Goal: Task Accomplishment & Management: Complete application form

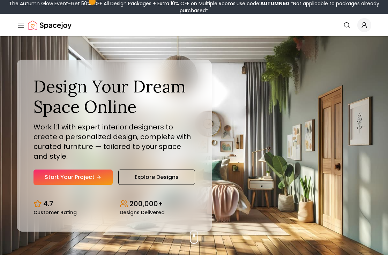
click at [95, 185] on link "Start Your Project" at bounding box center [72, 177] width 79 height 15
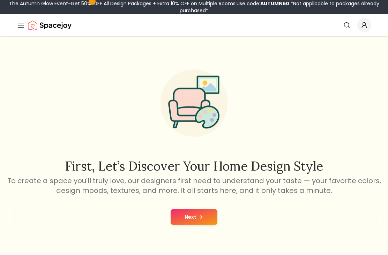
click at [198, 220] on icon at bounding box center [201, 217] width 6 height 6
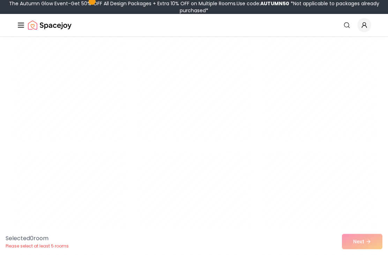
scroll to position [2234, 0]
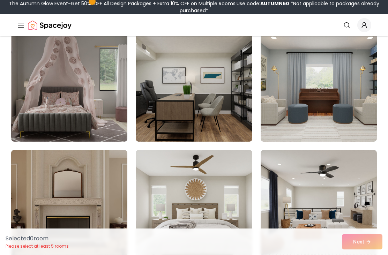
click at [90, 108] on img at bounding box center [69, 86] width 116 height 112
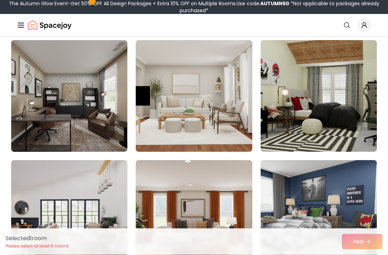
scroll to position [3304, 0]
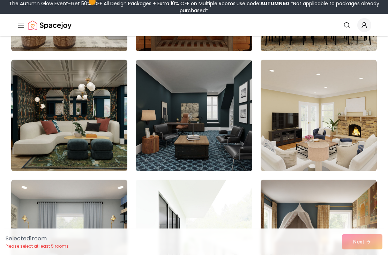
click at [217, 148] on img at bounding box center [194, 116] width 116 height 112
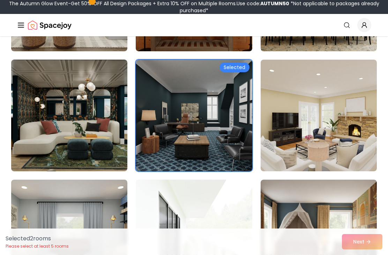
click at [76, 135] on img at bounding box center [69, 116] width 116 height 112
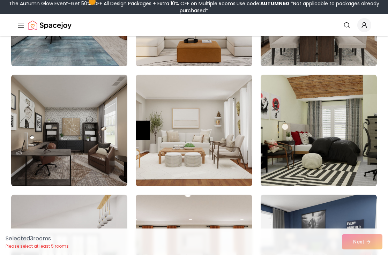
scroll to position [3269, 0]
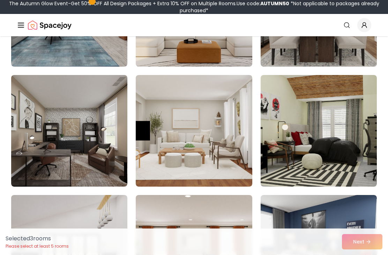
click at [335, 130] on img at bounding box center [319, 131] width 116 height 112
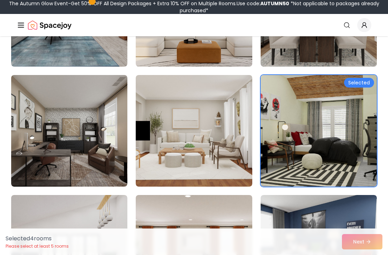
click at [88, 141] on img at bounding box center [69, 131] width 116 height 112
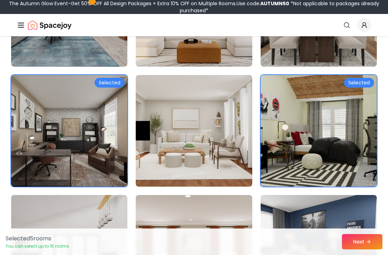
click at [362, 249] on button "Next" at bounding box center [362, 241] width 40 height 15
